Goal: Task Accomplishment & Management: Use online tool/utility

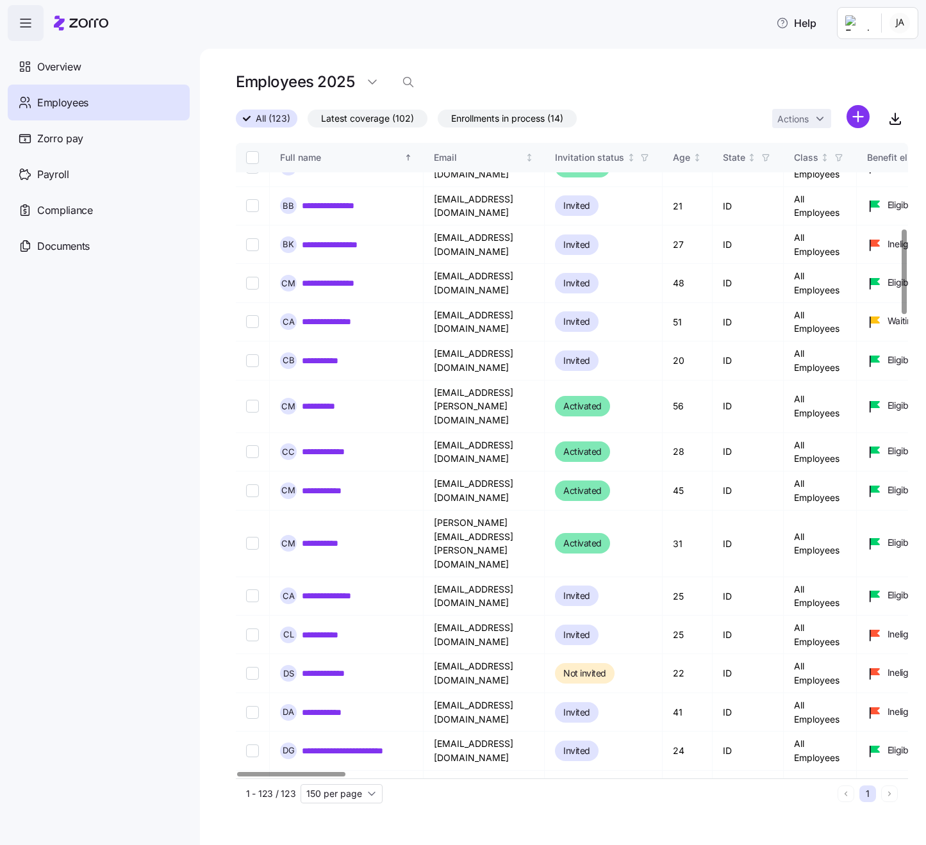
scroll to position [644, 0]
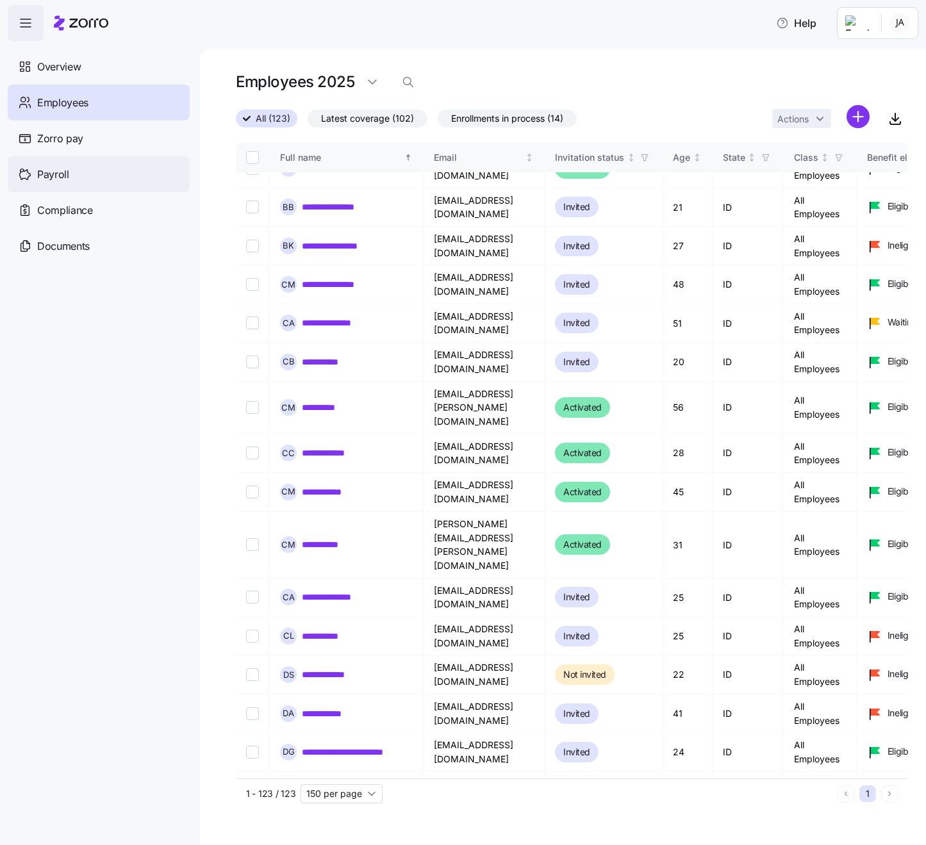
click at [53, 172] on span "Payroll" at bounding box center [53, 175] width 32 height 16
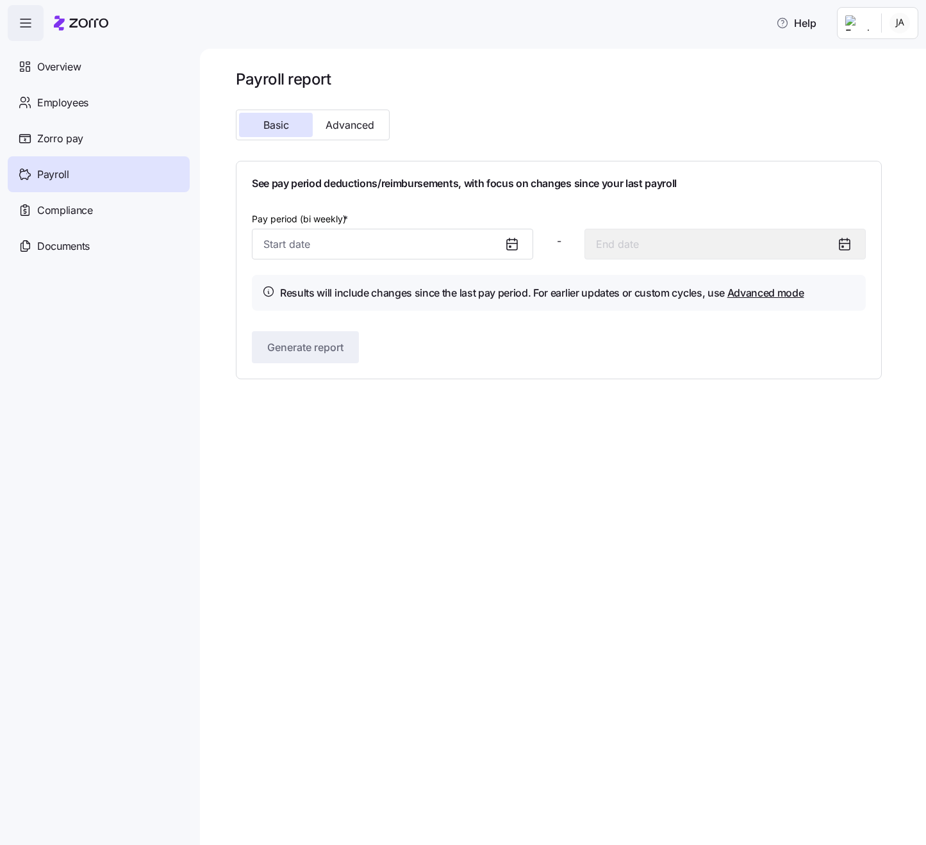
click at [512, 249] on icon at bounding box center [512, 245] width 10 height 10
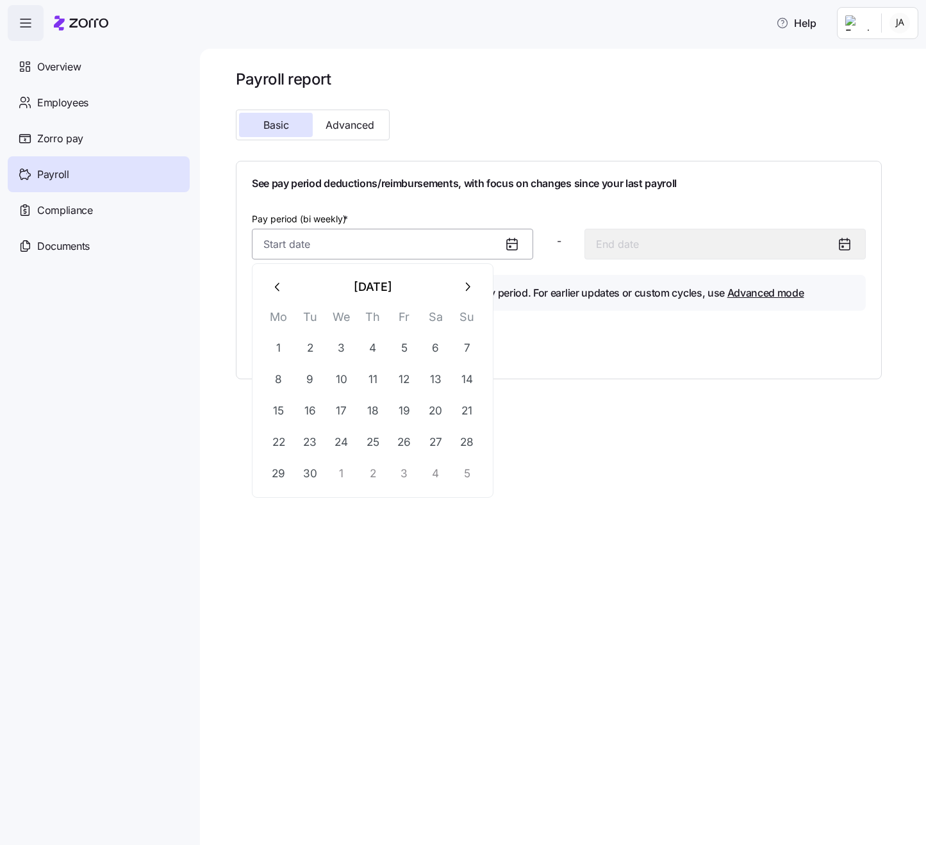
click at [443, 241] on input "Pay period (bi weekly) *" at bounding box center [392, 244] width 281 height 31
click at [275, 347] on button "1" at bounding box center [278, 348] width 31 height 31
type input "[DATE]"
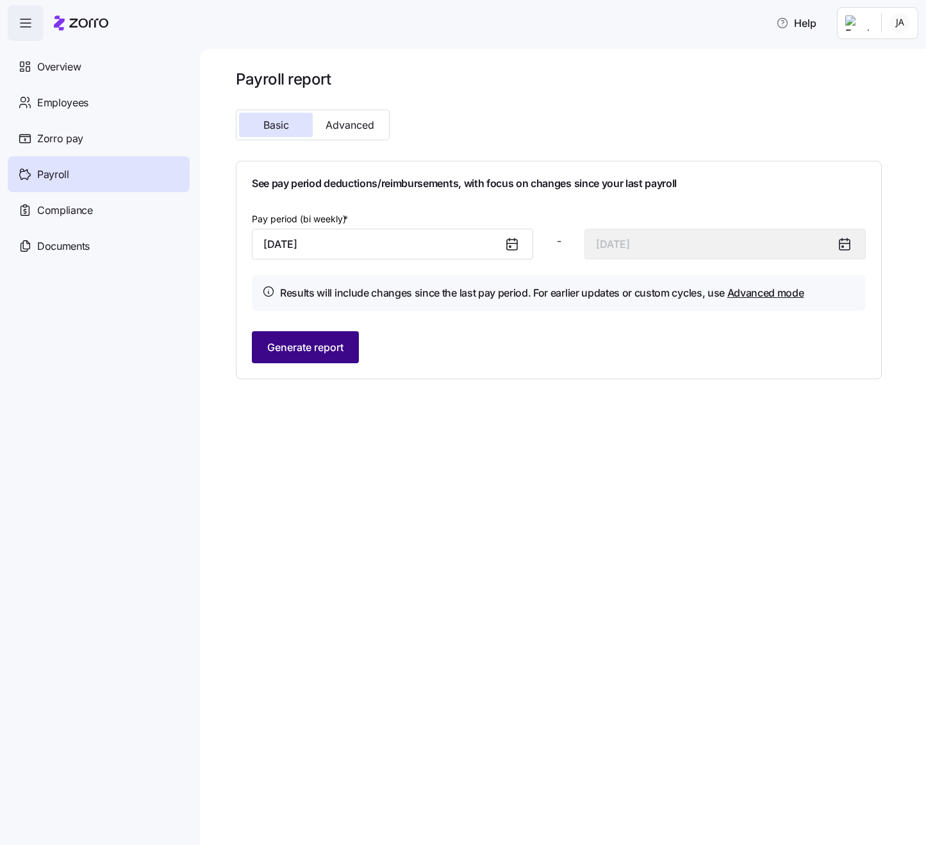
click at [315, 353] on span "Generate report" at bounding box center [305, 347] width 76 height 15
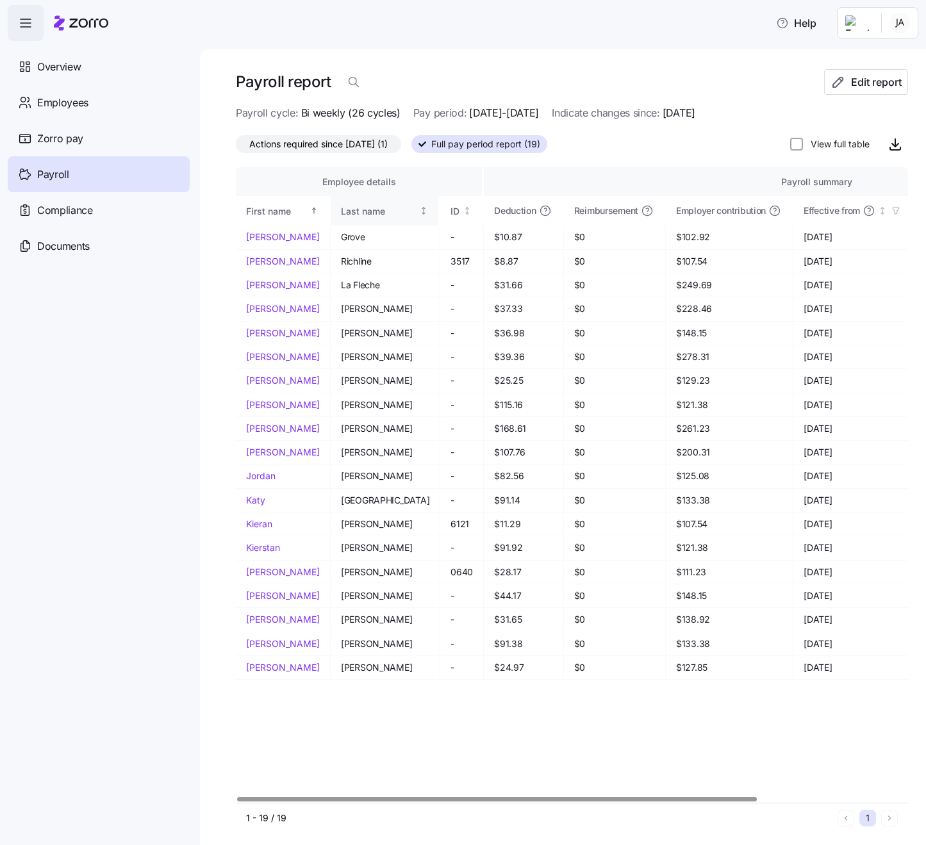
click at [341, 212] on div "Last name" at bounding box center [379, 211] width 76 height 14
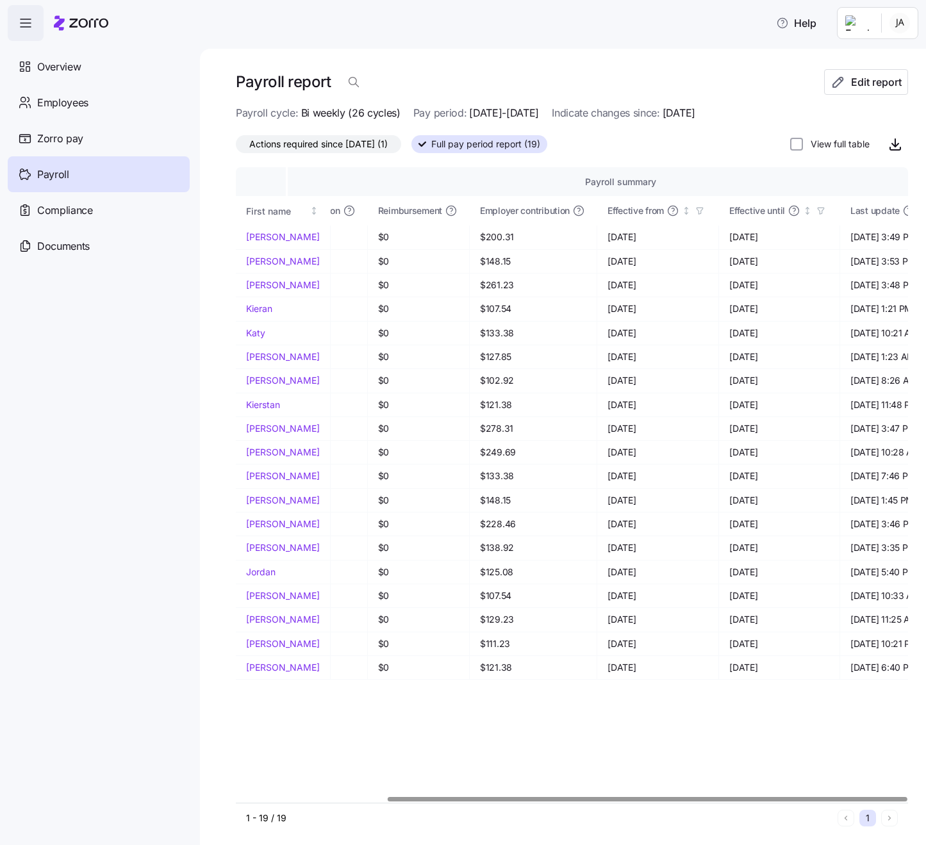
scroll to position [0, 195]
click at [897, 144] on icon "button" at bounding box center [895, 144] width 15 height 15
